Goal: Task Accomplishment & Management: Use online tool/utility

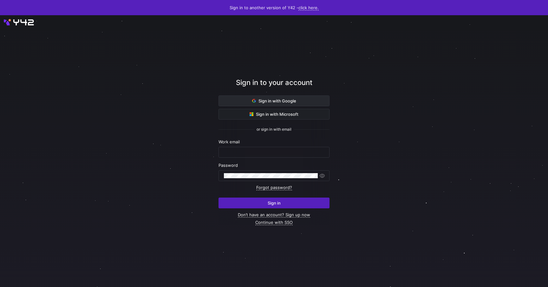
click at [285, 99] on span "Sign in with Google" at bounding box center [274, 100] width 44 height 5
click at [276, 103] on span "Sign in with Google" at bounding box center [274, 100] width 44 height 5
click at [278, 101] on span "Sign in with Google" at bounding box center [274, 100] width 44 height 5
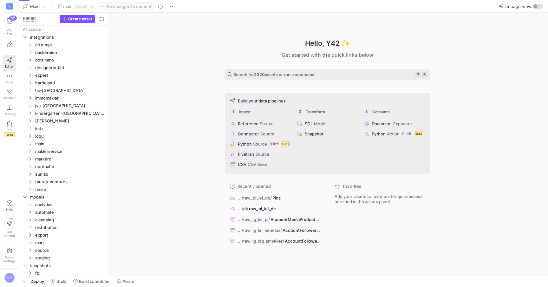
click at [201, 83] on div "Hello, Y42 ✨ Get started with the quick links below Search for 2320 assets or r…" at bounding box center [327, 144] width 433 height 263
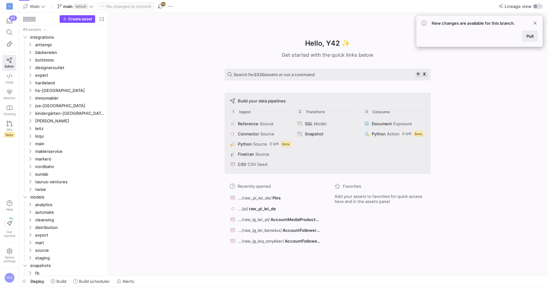
click at [531, 38] on span "Pull" at bounding box center [529, 36] width 7 height 5
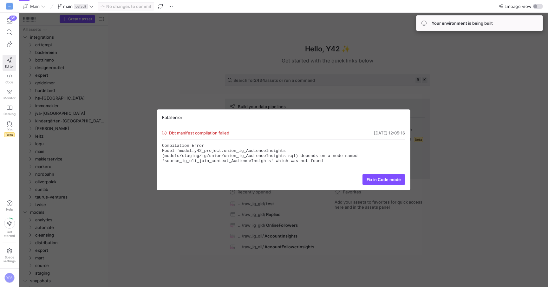
click at [222, 93] on div "Fatal error Dbt manifest compilation failed [DATE] 12:05:16 Compilation Error M…" at bounding box center [283, 150] width 529 height 274
click at [189, 71] on div "Fatal error Dbt manifest compilation failed 09.09.25, 12:05:16 Compilation Erro…" at bounding box center [283, 150] width 529 height 274
click at [203, 54] on div "Fatal error Dbt manifest compilation failed 09.09.25, 12:05:16 Compilation Erro…" at bounding box center [283, 150] width 529 height 274
click at [478, 58] on div "Fatal error Dbt manifest compilation failed 09.09.25, 12:05:16 Compilation Erro…" at bounding box center [283, 150] width 529 height 274
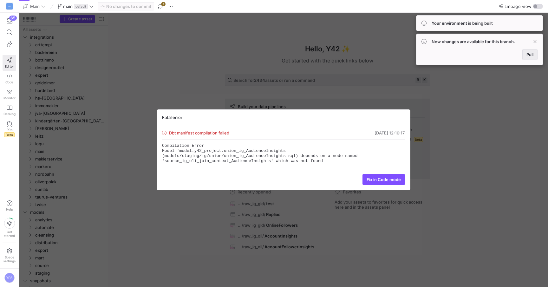
click at [535, 53] on span at bounding box center [529, 54] width 15 height 10
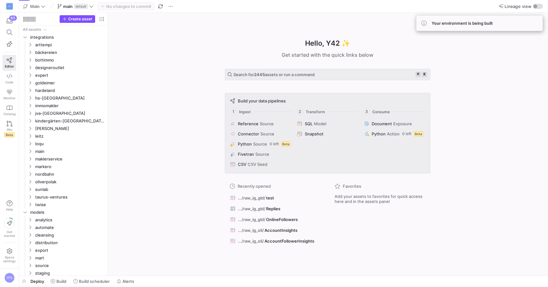
click at [169, 74] on div "Hello, Y42 ✨ Get started with the quick links below Search for 2445 assets or r…" at bounding box center [327, 144] width 433 height 263
click at [169, 4] on span "button" at bounding box center [171, 7] width 8 height 8
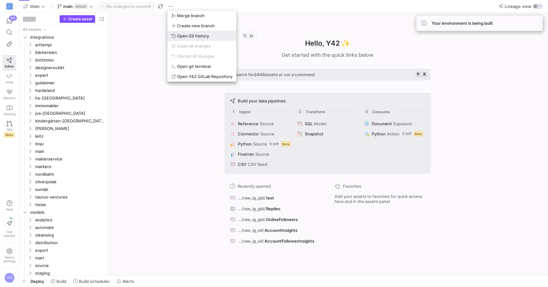
click at [206, 37] on span "Open Git history" at bounding box center [193, 35] width 32 height 5
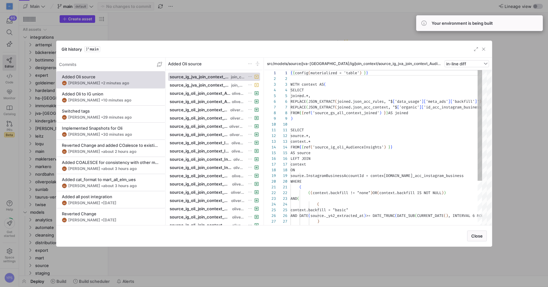
scroll to position [57, 0]
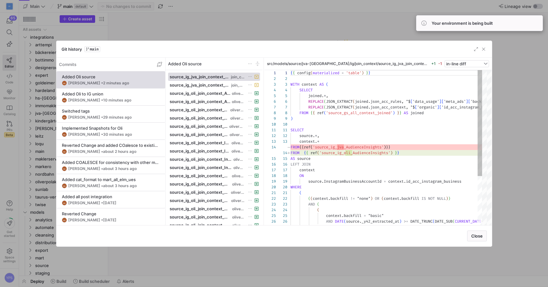
click at [214, 18] on div at bounding box center [274, 143] width 548 height 287
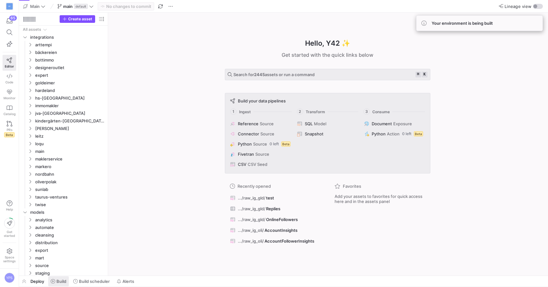
click at [61, 279] on span "Build" at bounding box center [61, 281] width 10 height 5
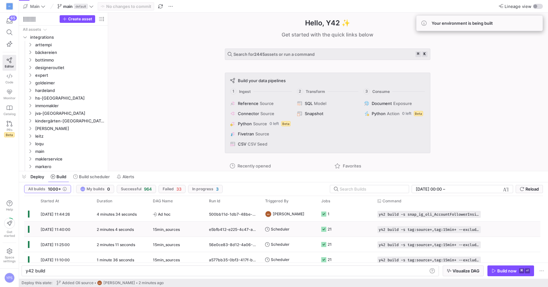
scroll to position [303, 0]
click at [23, 179] on span "button" at bounding box center [24, 176] width 10 height 11
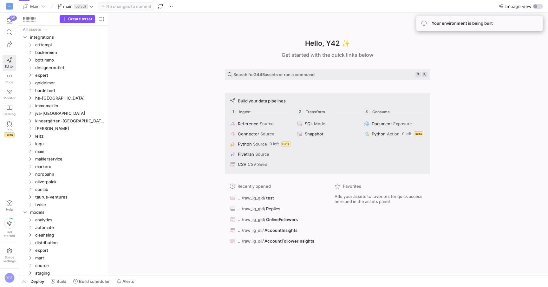
click at [162, 87] on div "Hello, Y42 ✨ Get started with the quick links below Search for 2445 assets or r…" at bounding box center [327, 144] width 433 height 263
